Goal: Information Seeking & Learning: Learn about a topic

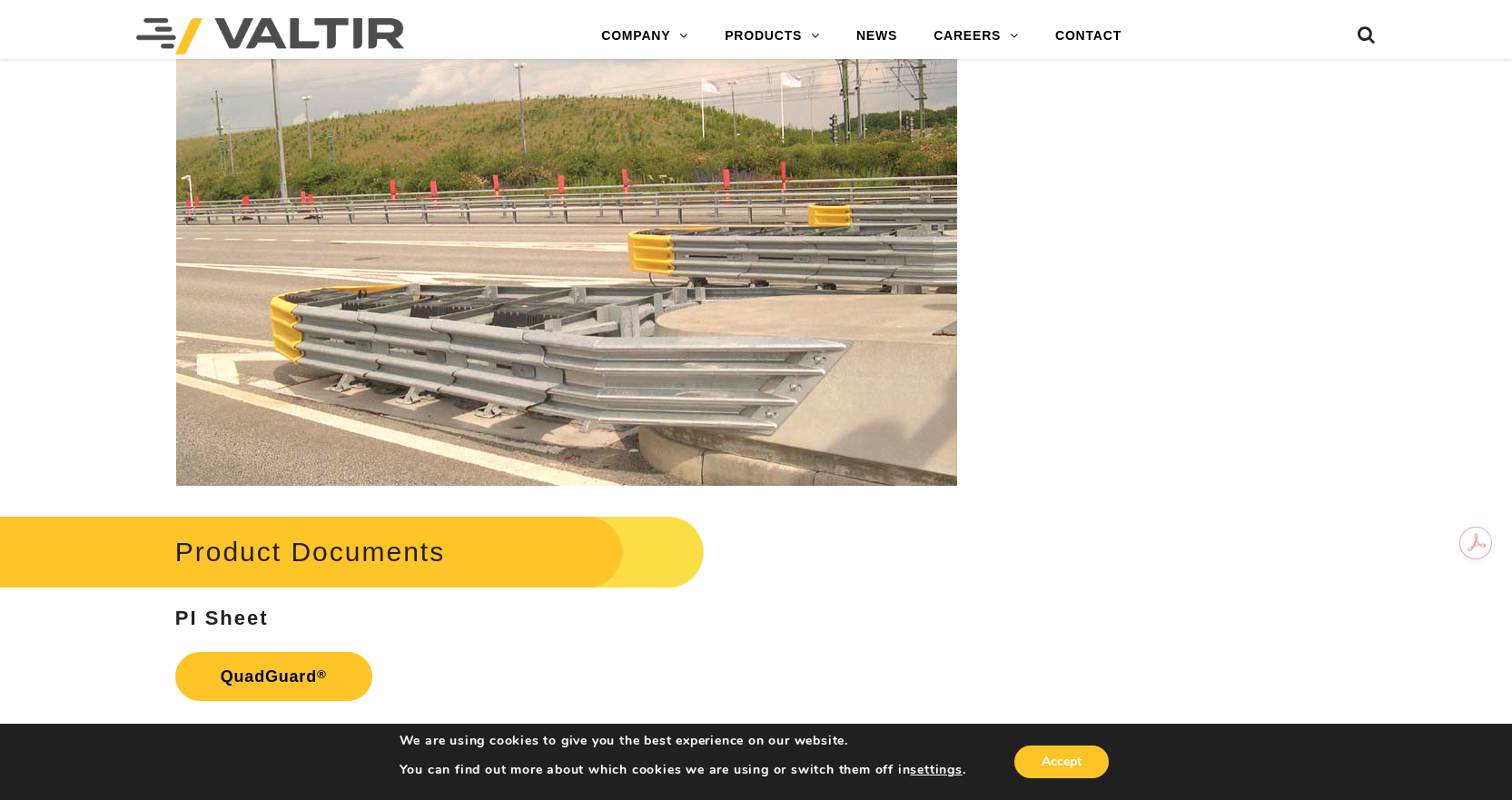
scroll to position [3089, 0]
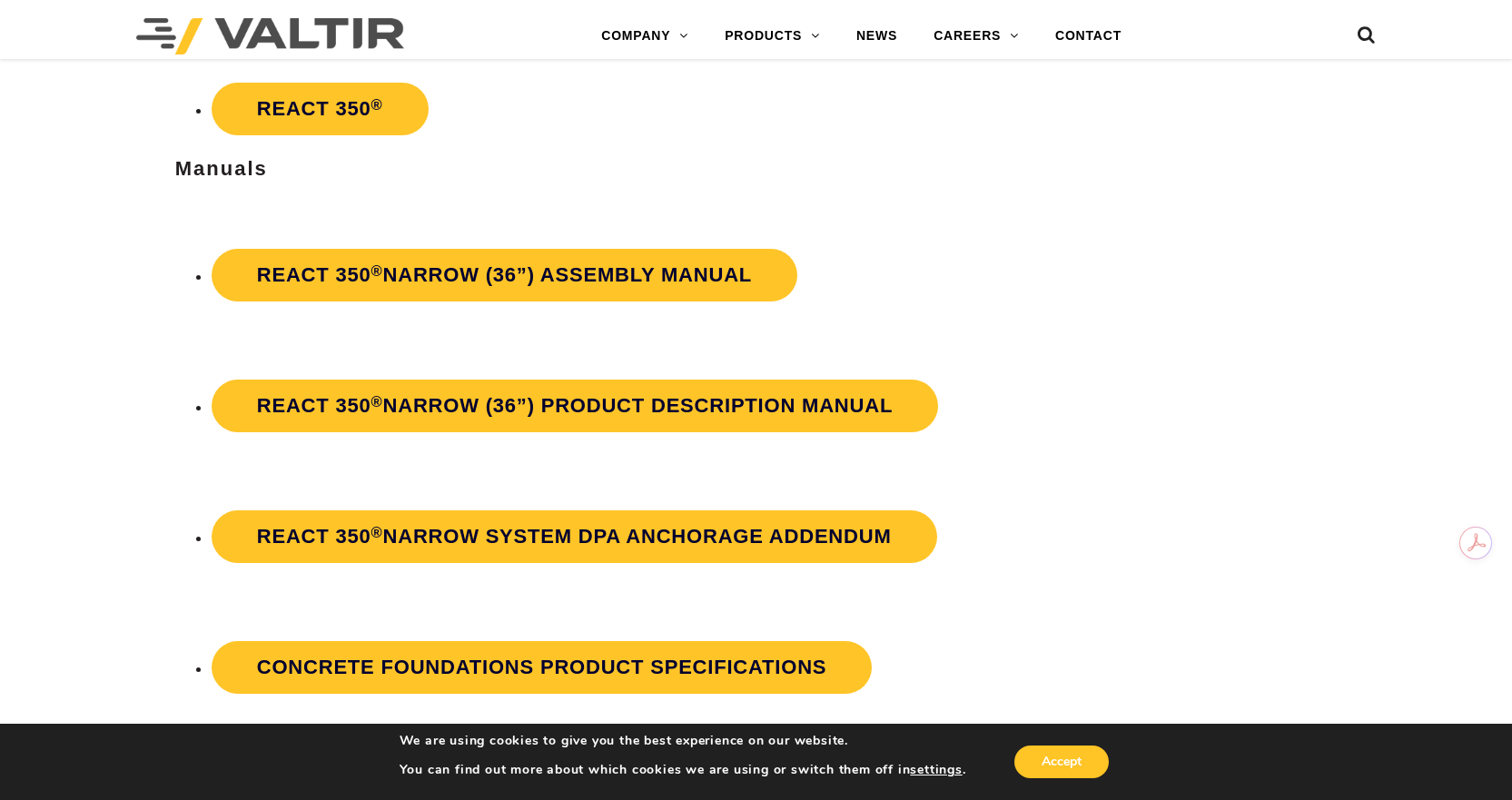
scroll to position [3270, 0]
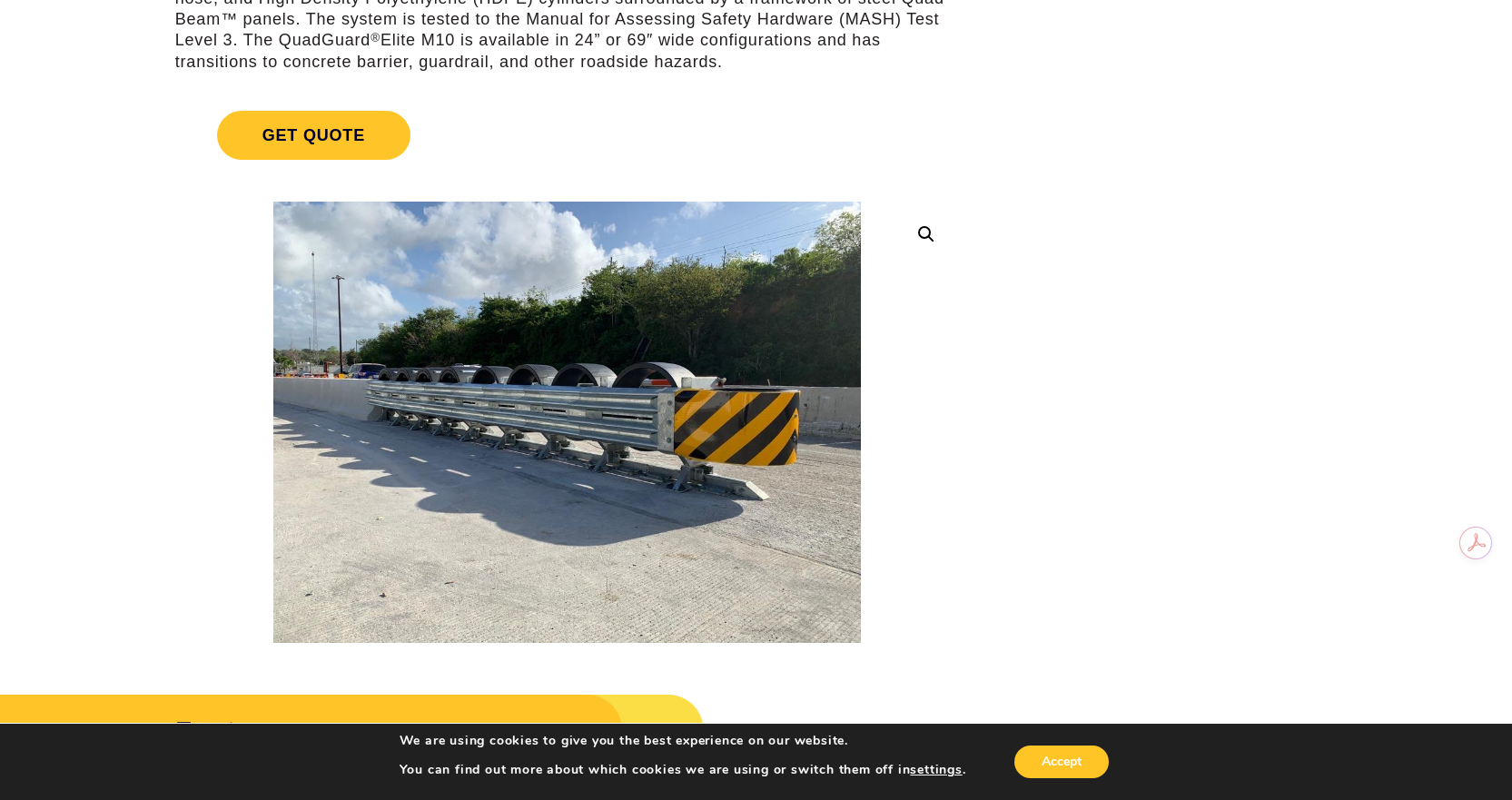
scroll to position [364, 0]
